Goal: Information Seeking & Learning: Learn about a topic

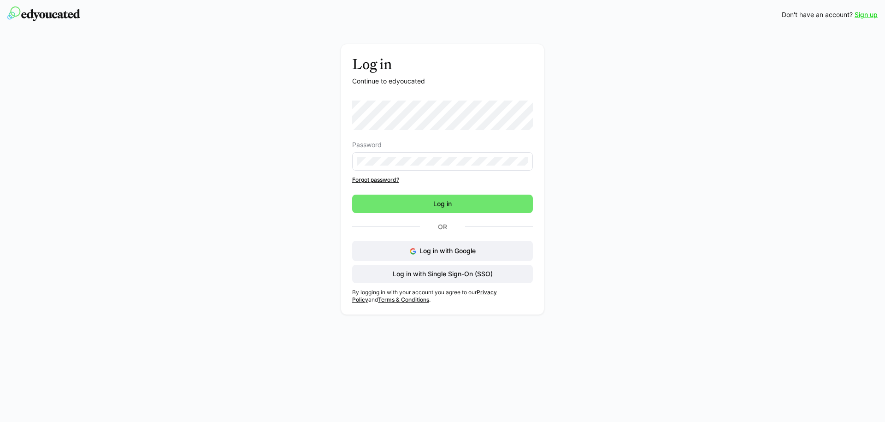
click at [457, 214] on div "Password Forgot password? Log in Or Log in with Google Log in with Single Sign-…" at bounding box center [442, 192] width 181 height 183
click at [453, 208] on span "Log in" at bounding box center [442, 203] width 21 height 9
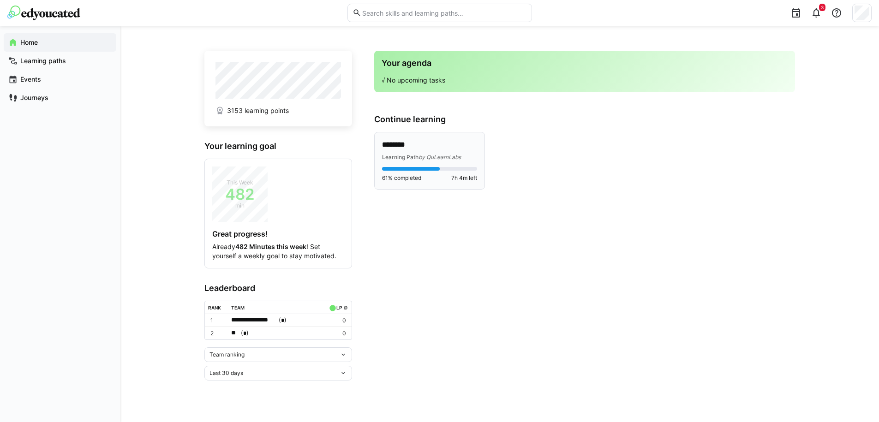
click at [417, 152] on div "Learning Path by QuLearnLabs" at bounding box center [429, 156] width 95 height 9
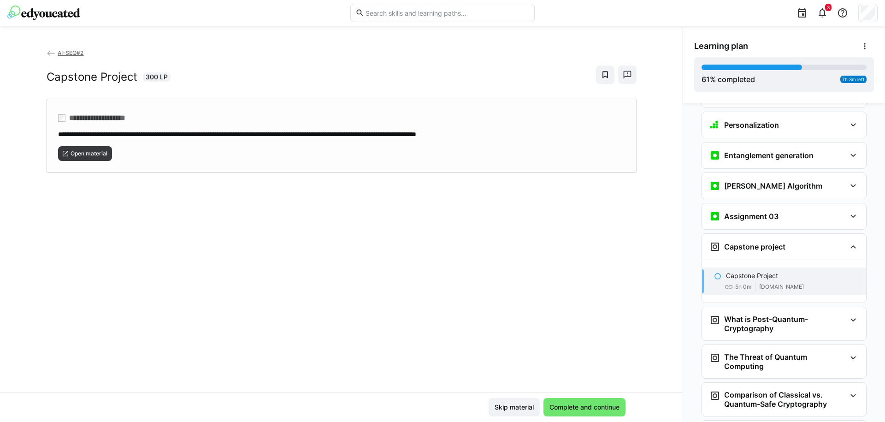
scroll to position [1413, 0]
click at [790, 183] on div "[PERSON_NAME] Algorithm" at bounding box center [784, 185] width 164 height 26
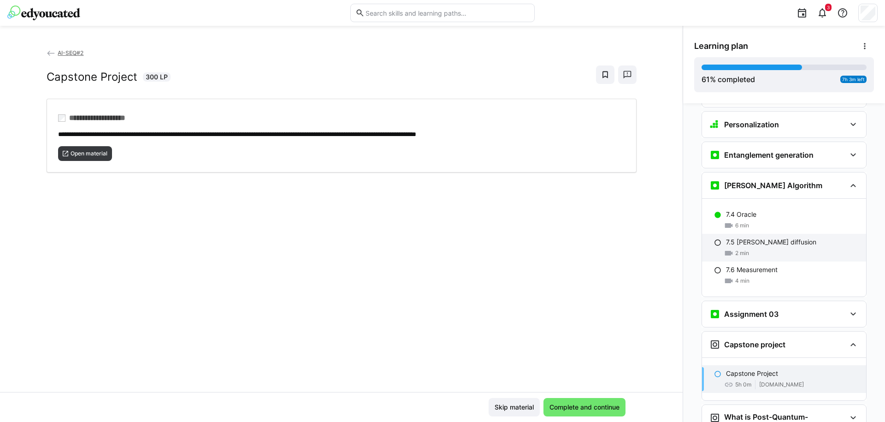
click at [761, 237] on p "7.5 [PERSON_NAME] diffusion" at bounding box center [771, 241] width 90 height 9
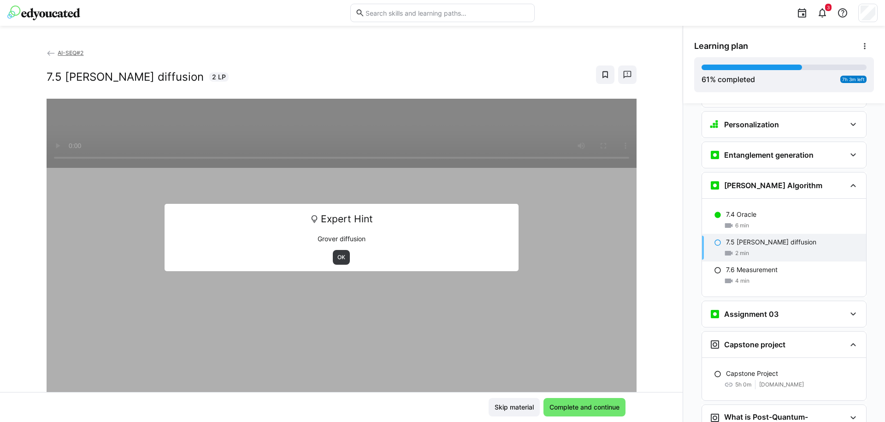
scroll to position [1467, 0]
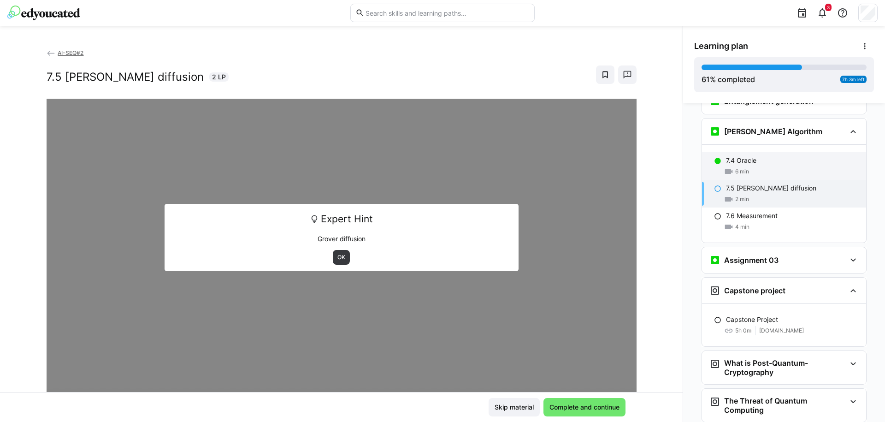
click at [724, 167] on eds-icon at bounding box center [728, 171] width 9 height 9
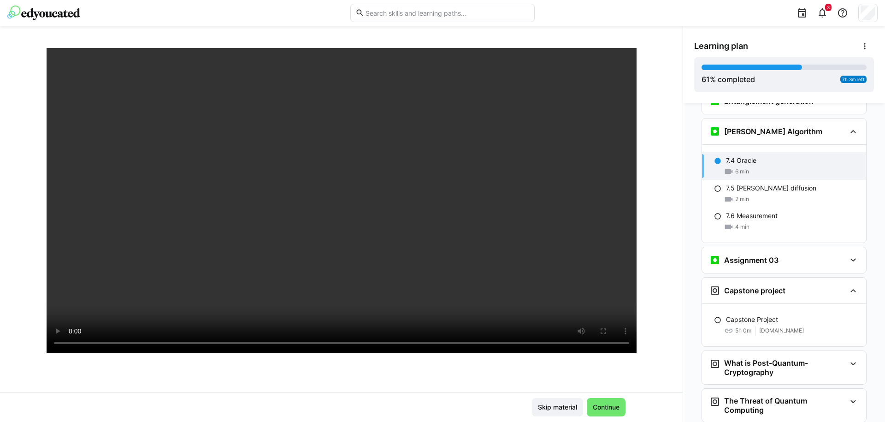
scroll to position [111, 0]
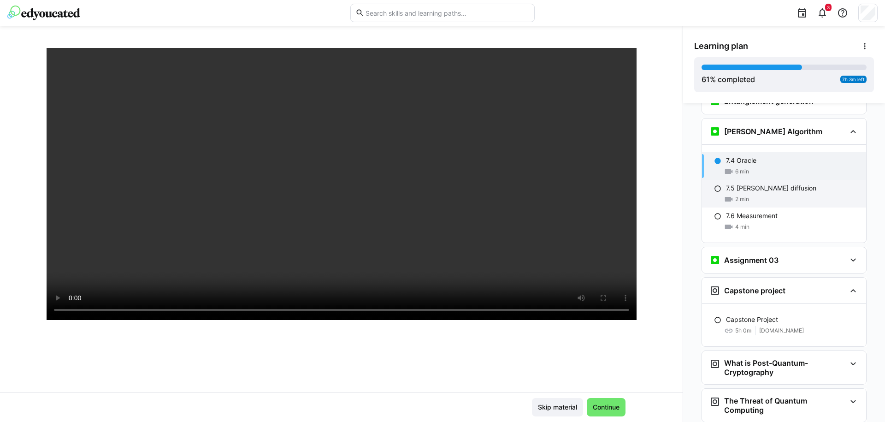
click at [730, 180] on div "7.5 [PERSON_NAME] diffusion 2 min" at bounding box center [784, 194] width 164 height 28
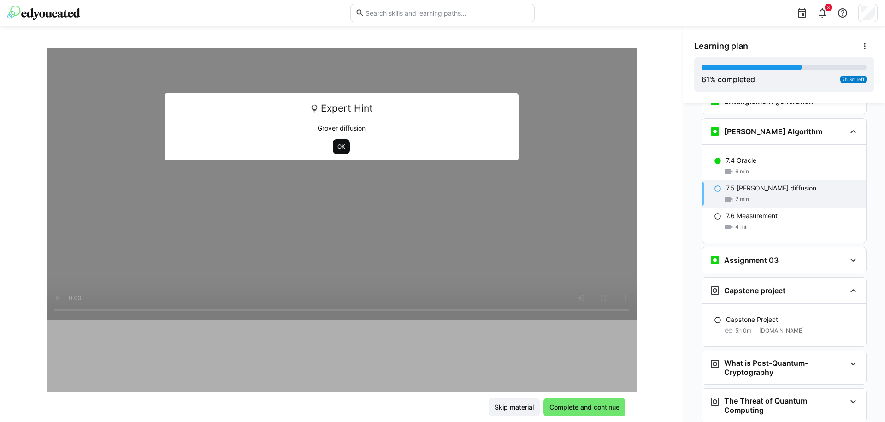
click at [338, 146] on span "OK" at bounding box center [342, 146] width 10 height 7
